Goal: Transaction & Acquisition: Purchase product/service

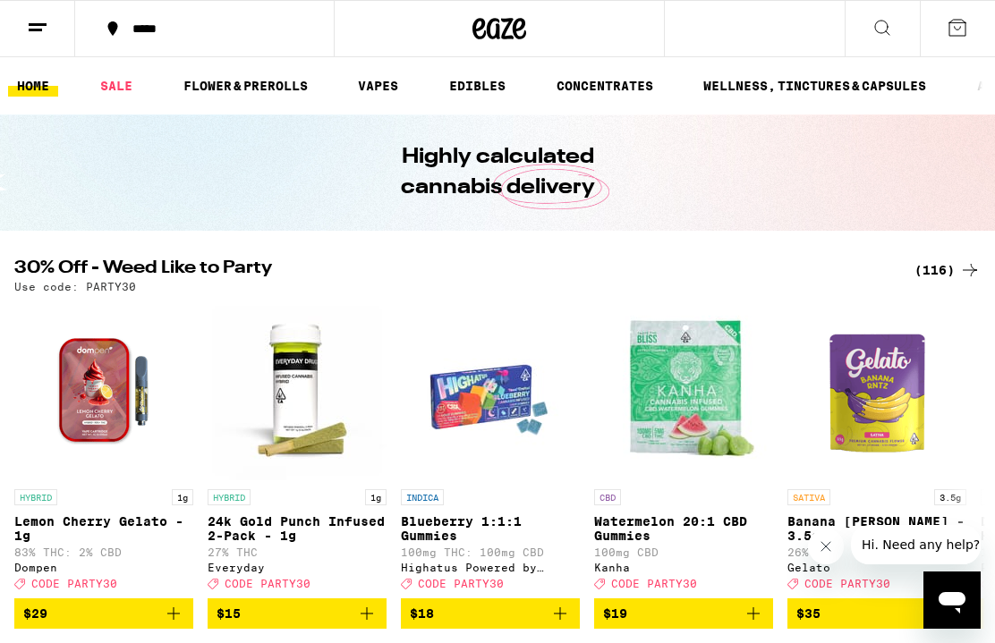
click at [944, 273] on div "(116)" at bounding box center [947, 269] width 66 height 21
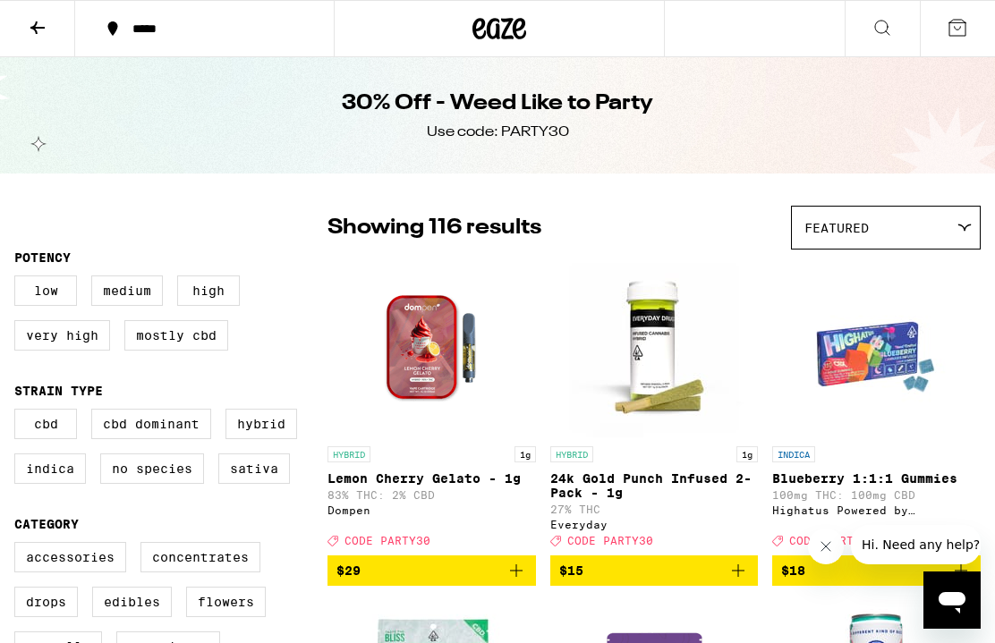
click at [970, 20] on button at bounding box center [957, 28] width 75 height 55
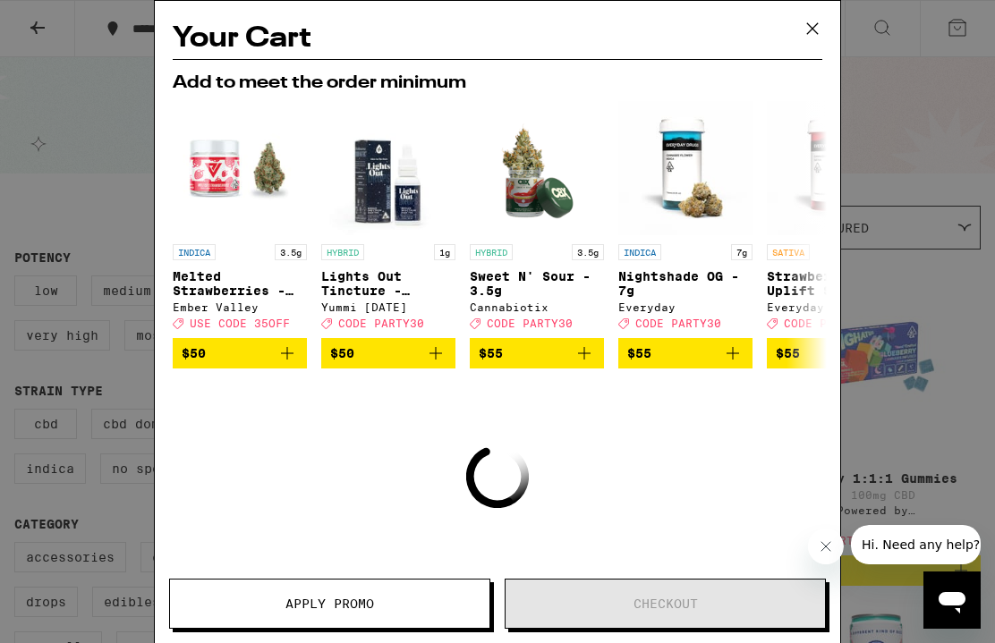
click at [814, 33] on icon at bounding box center [812, 28] width 27 height 27
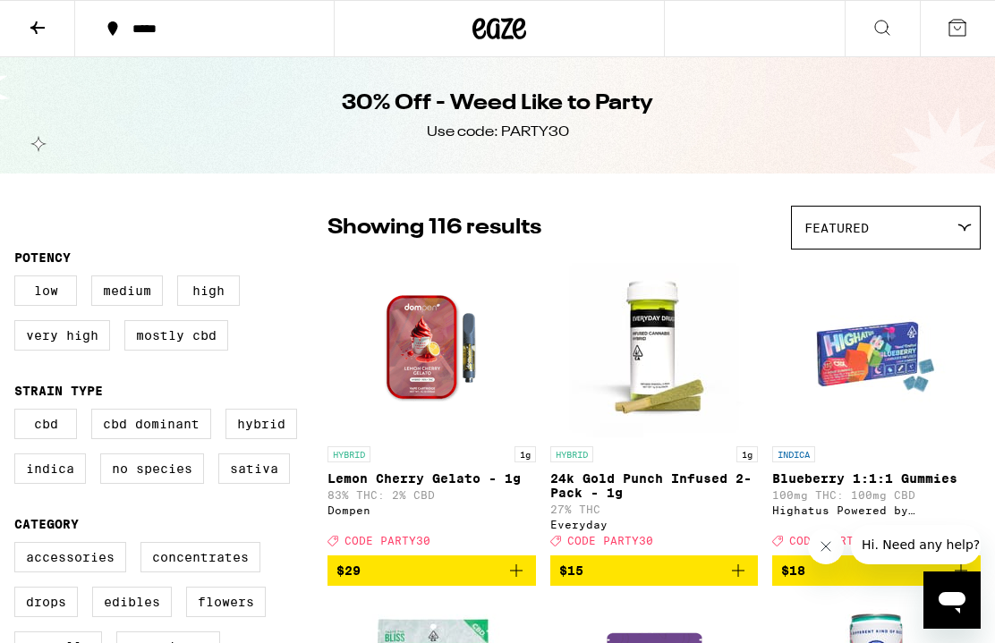
click at [36, 32] on icon at bounding box center [37, 27] width 14 height 13
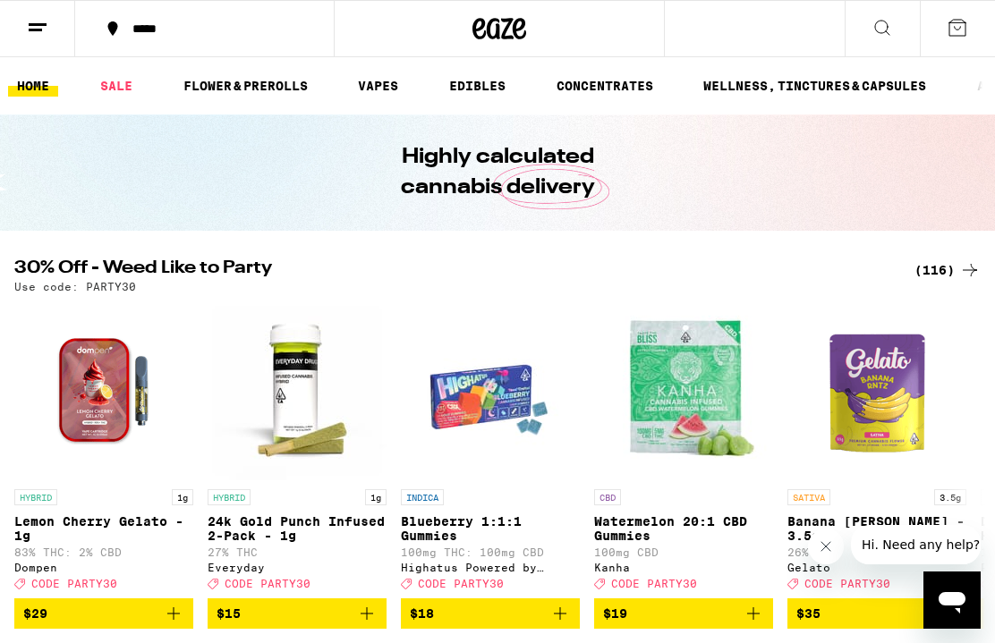
click at [966, 36] on icon at bounding box center [957, 27] width 21 height 21
click at [955, 31] on icon at bounding box center [957, 27] width 21 height 21
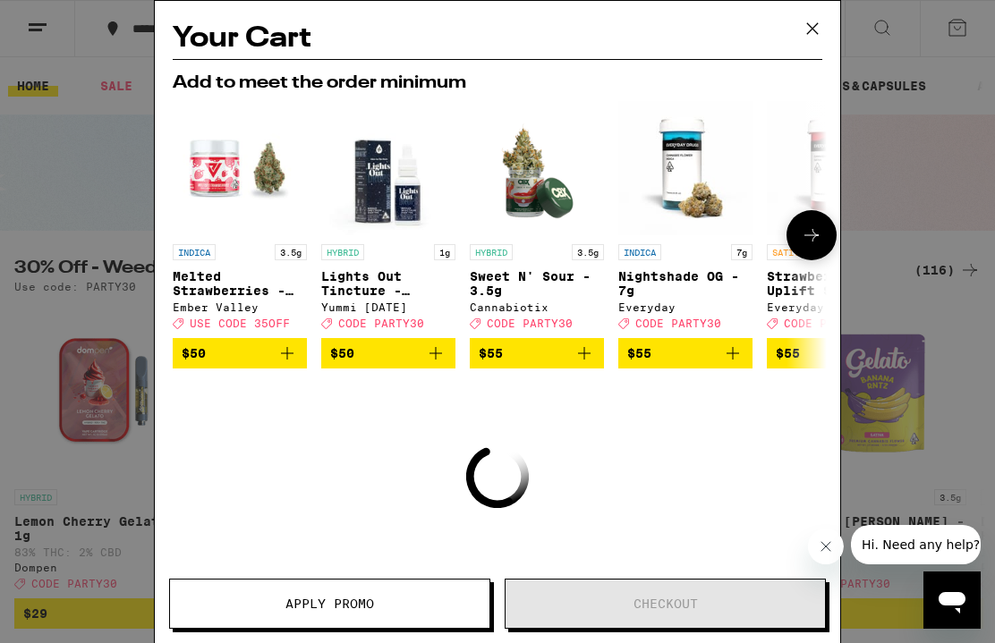
scroll to position [103, 0]
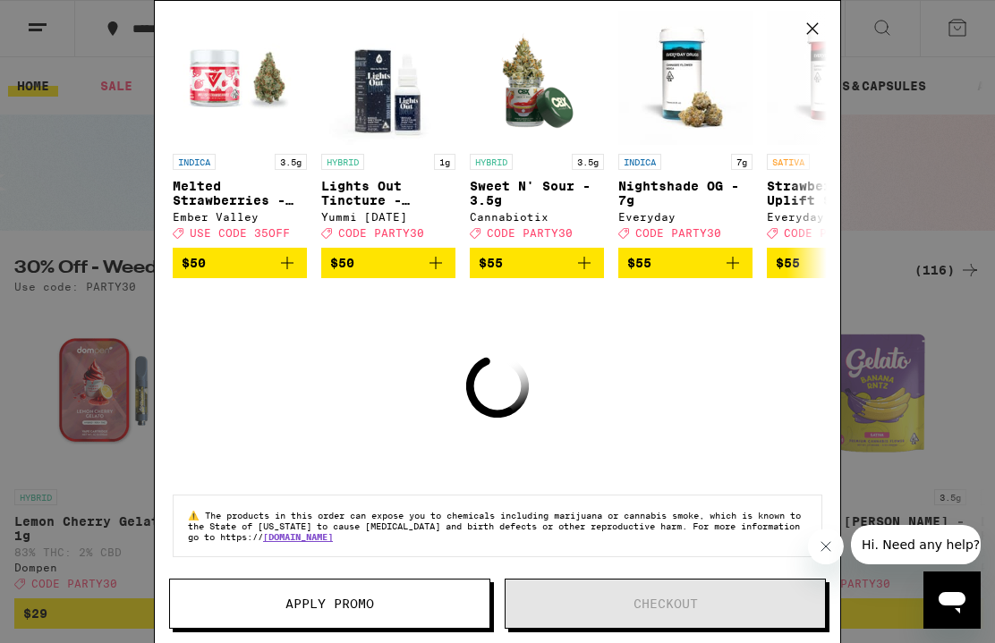
click at [818, 31] on icon at bounding box center [812, 28] width 27 height 27
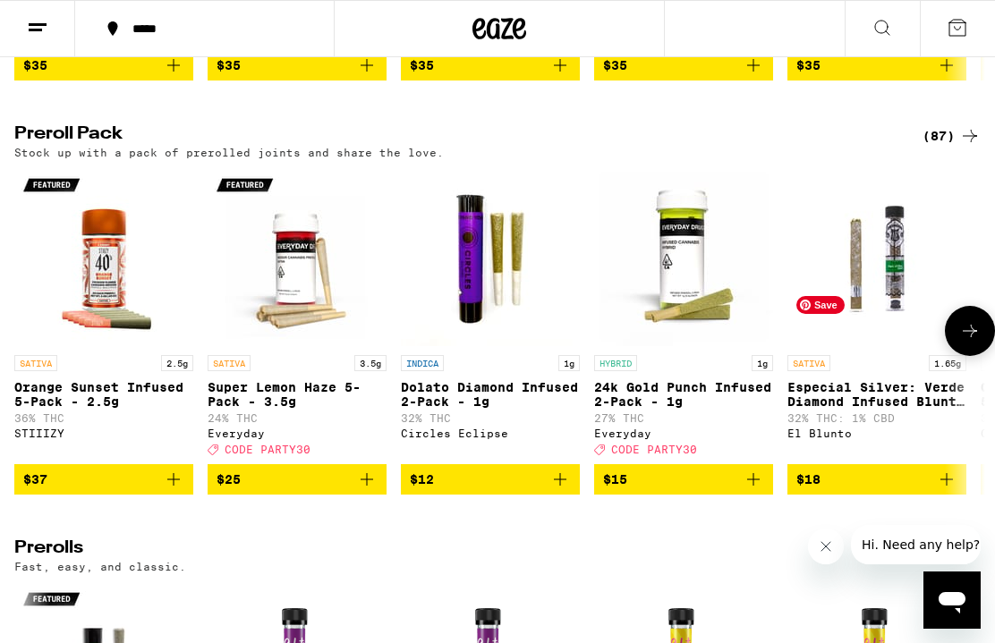
scroll to position [4353, 0]
